Goal: Information Seeking & Learning: Learn about a topic

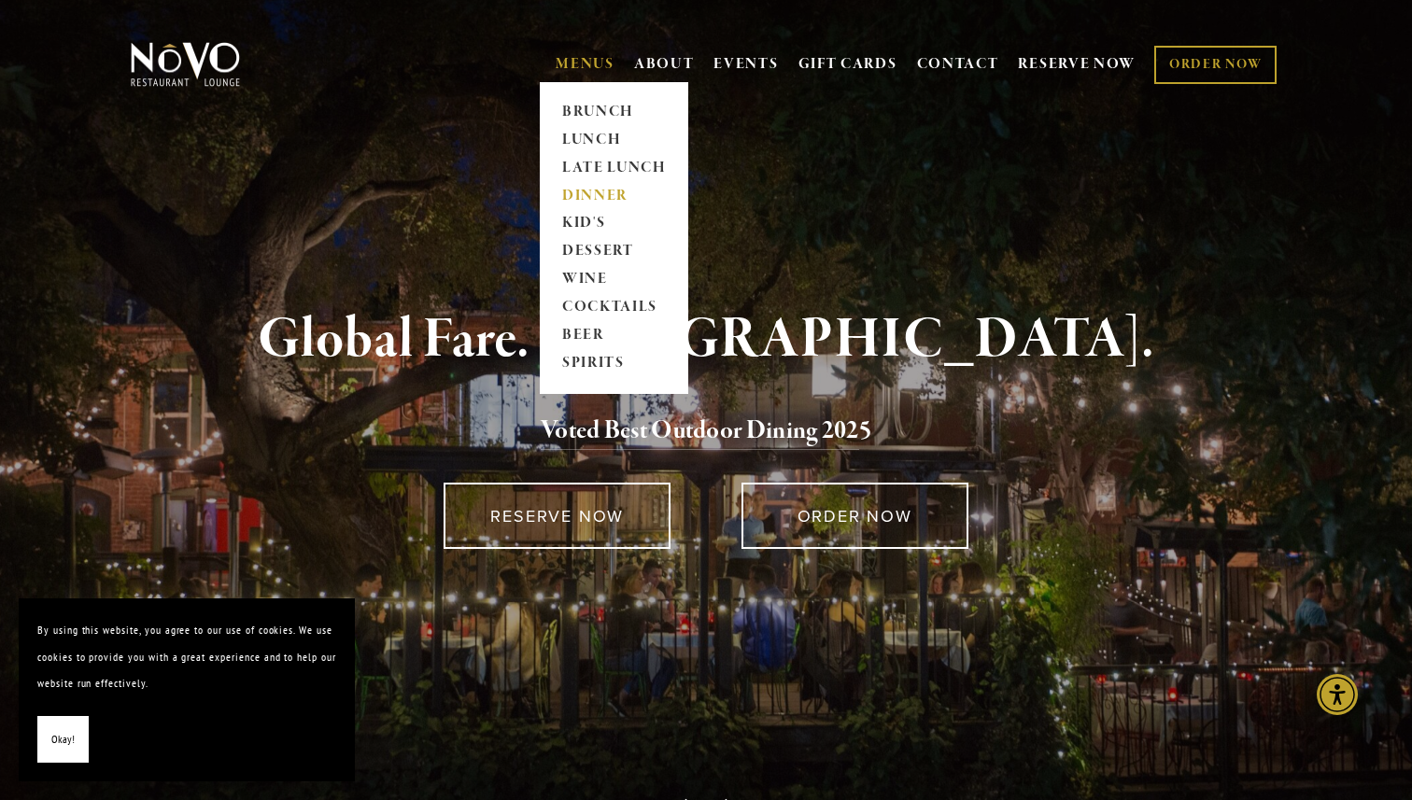
click at [603, 193] on link "DINNER" at bounding box center [614, 196] width 117 height 28
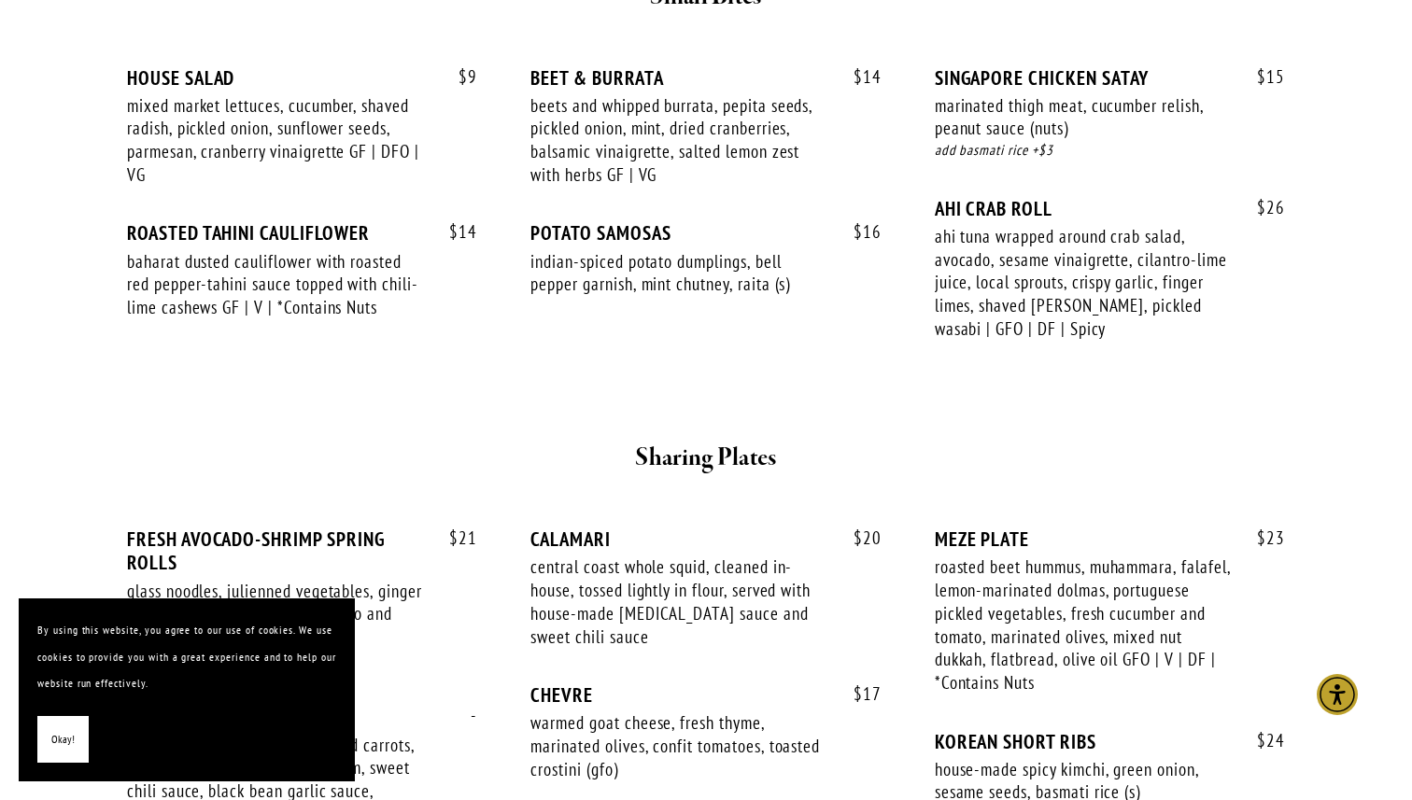
scroll to position [823, 0]
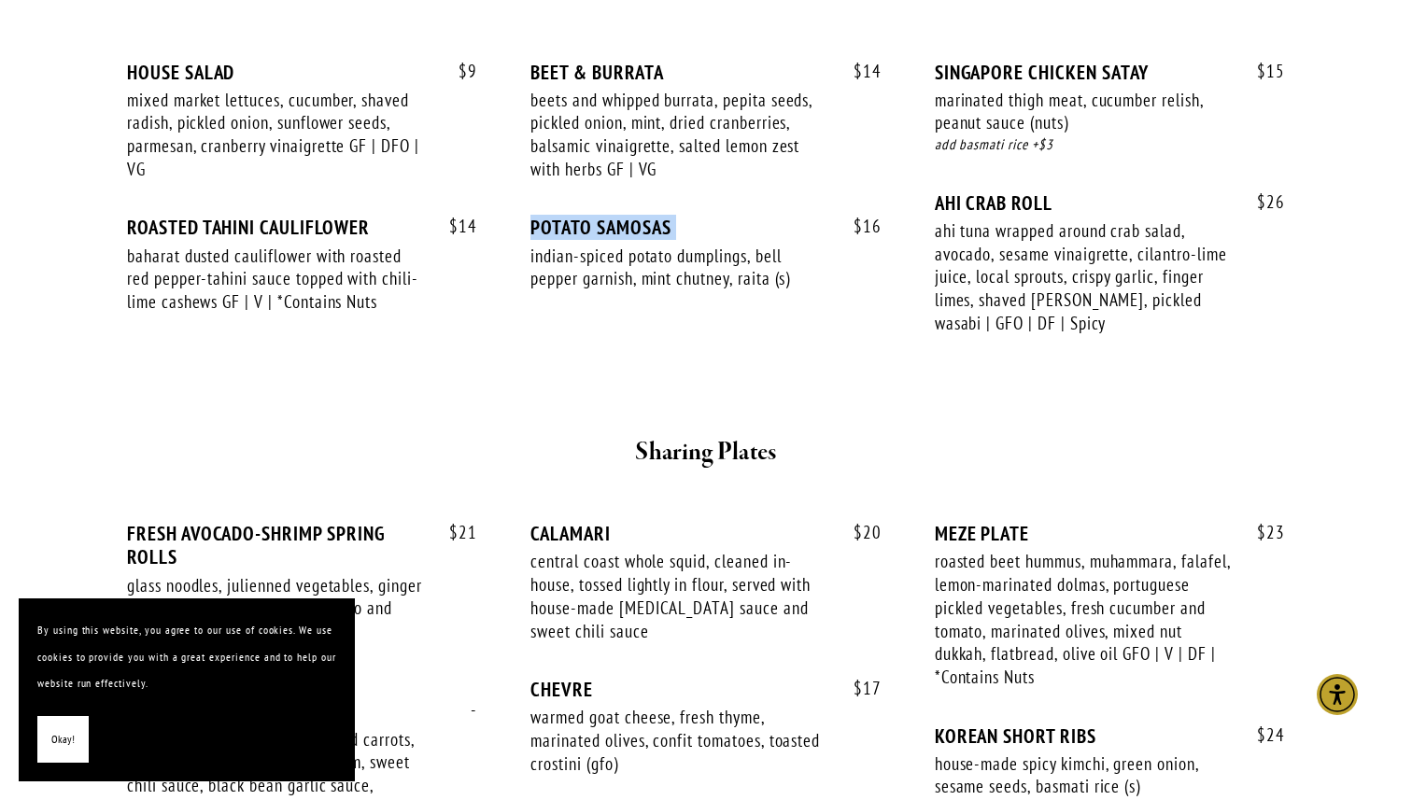
drag, startPoint x: 527, startPoint y: 229, endPoint x: 680, endPoint y: 243, distance: 153.8
click at [680, 243] on div "$ 9 HOUSE SALAD mixed market lettuces, cucumber, shaved radish, pickled onion, …" at bounding box center [706, 216] width 1158 height 310
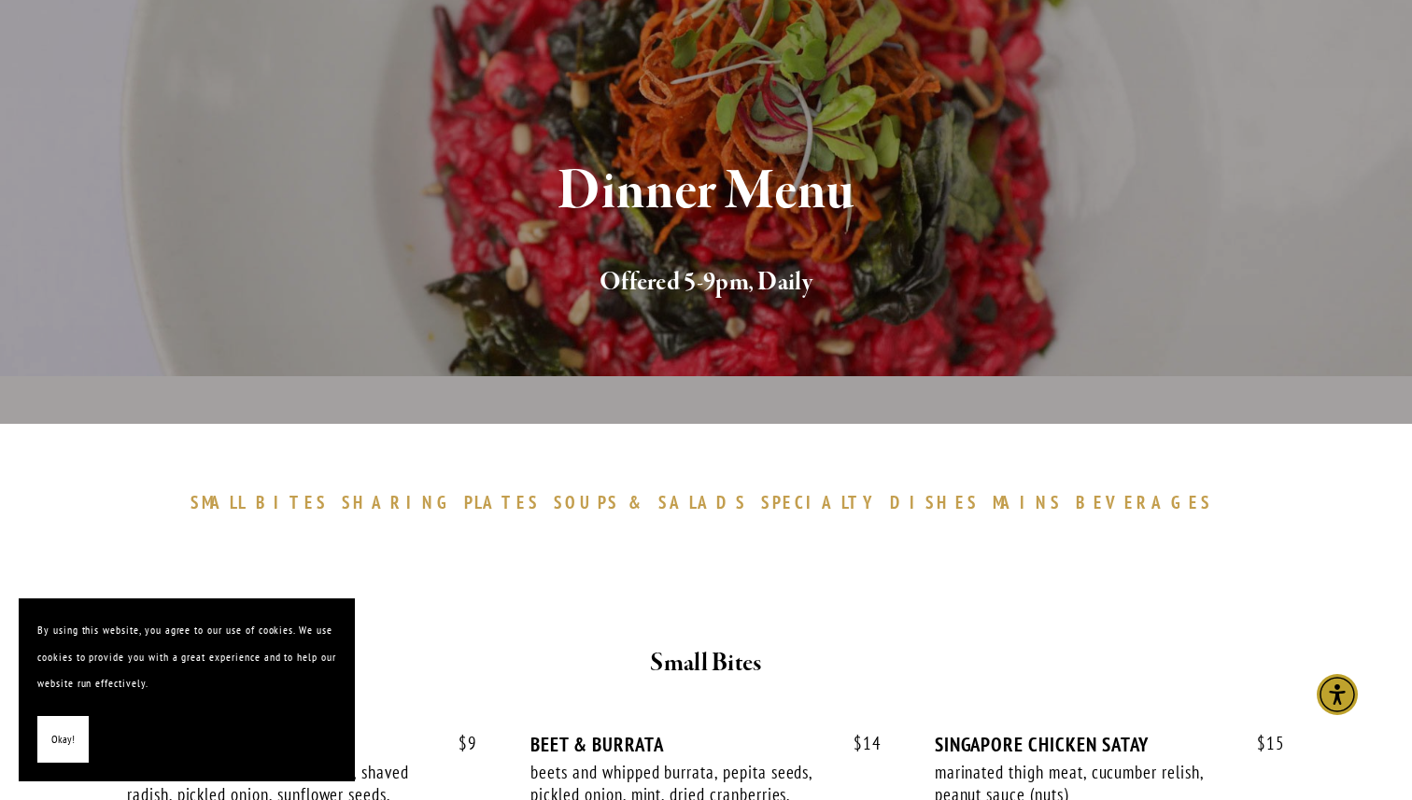
scroll to position [261, 0]
